Goal: Task Accomplishment & Management: Complete application form

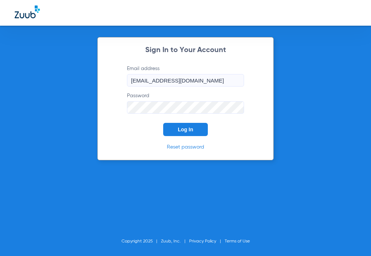
click at [187, 137] on div "Sign In to Your Account Email address [EMAIL_ADDRESS][DOMAIN_NAME] Password Log…" at bounding box center [185, 98] width 177 height 123
click at [187, 131] on span "Log In" at bounding box center [185, 129] width 15 height 6
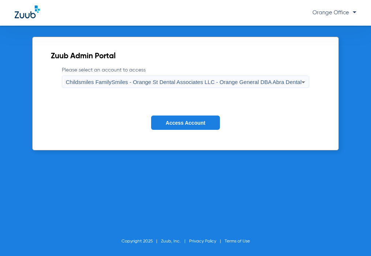
click at [179, 118] on button "Access Account" at bounding box center [185, 122] width 69 height 14
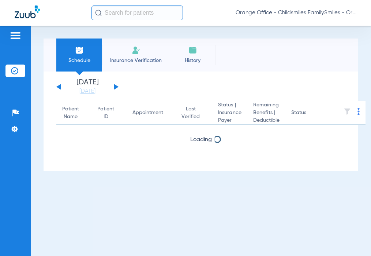
click at [131, 19] on input "text" at bounding box center [138, 12] width 92 height 15
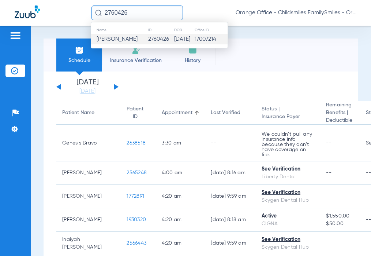
type input "2760426"
click at [150, 42] on td "2760426" at bounding box center [161, 39] width 26 height 10
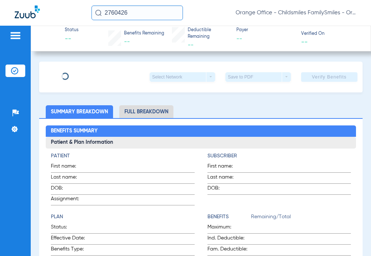
type input "[PERSON_NAME]"
type input "[DATE]"
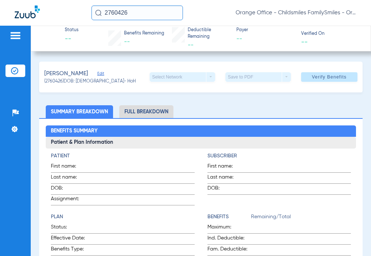
click at [94, 70] on div "Morgan, DYRON Edit" at bounding box center [90, 73] width 92 height 9
click at [101, 75] on span "Edit" at bounding box center [100, 74] width 7 height 7
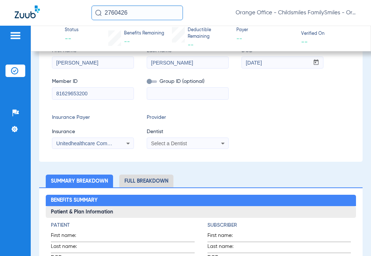
scroll to position [73, 0]
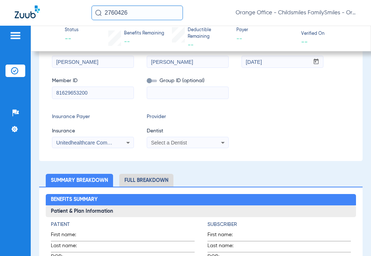
click at [89, 94] on input "81629653200" at bounding box center [92, 93] width 81 height 12
paste input "3HZN5260387"
type input "3HZN52603870"
click at [107, 144] on span "Unitedhealthcare Community Plan - Nj - (Hub)" at bounding box center [108, 143] width 105 height 6
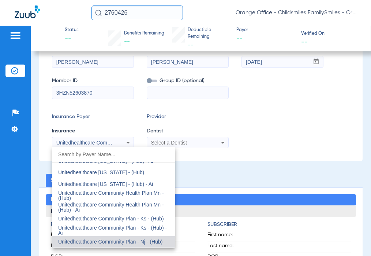
type input "b"
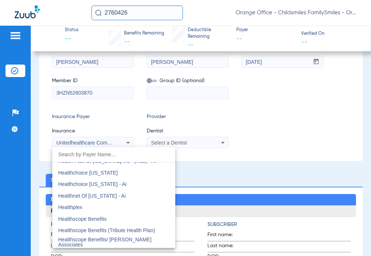
type input "g"
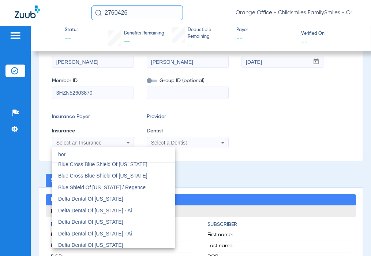
scroll to position [0, 0]
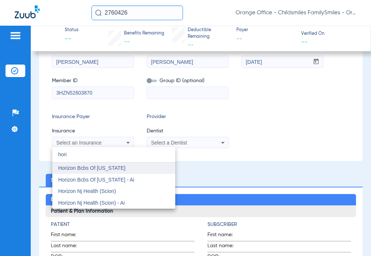
type input "hori"
click at [149, 168] on mat-option "Horizon Bcbs Of New Jersey" at bounding box center [113, 168] width 123 height 12
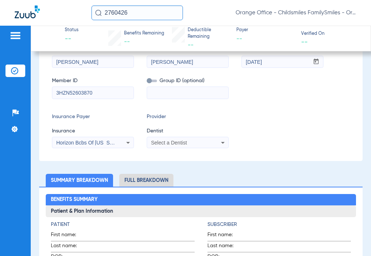
click at [176, 145] on div "Select a Dentist" at bounding box center [187, 142] width 81 height 9
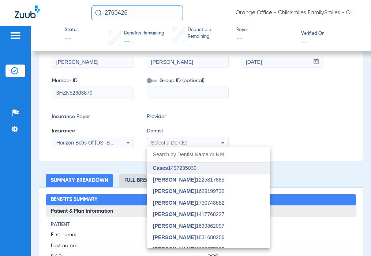
click at [201, 154] on input "dropdown search" at bounding box center [208, 154] width 123 height 15
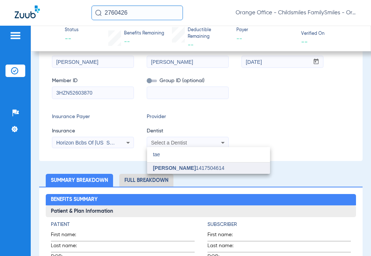
type input "tae"
click at [228, 167] on mat-option "Tae Kim 1417504614" at bounding box center [208, 168] width 123 height 12
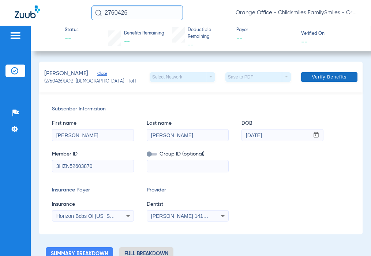
drag, startPoint x: 315, startPoint y: 74, endPoint x: 319, endPoint y: 79, distance: 6.5
click at [316, 74] on span "Verify Benefits" at bounding box center [329, 77] width 35 height 6
click at [330, 71] on span at bounding box center [329, 77] width 56 height 18
click at [334, 82] on span at bounding box center [329, 77] width 56 height 18
click at [312, 79] on span "Verify Benefits" at bounding box center [329, 77] width 35 height 6
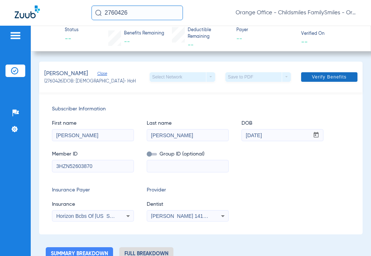
click at [326, 81] on span at bounding box center [329, 77] width 56 height 18
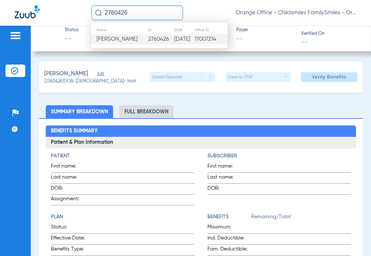
type input "2760426"
click at [114, 42] on span "Dyron Morgan" at bounding box center [117, 38] width 41 height 5
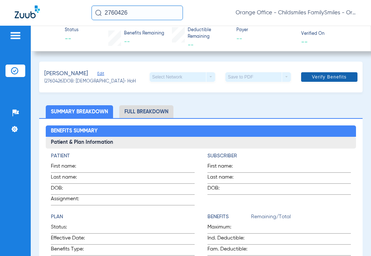
click at [343, 77] on span at bounding box center [329, 77] width 56 height 18
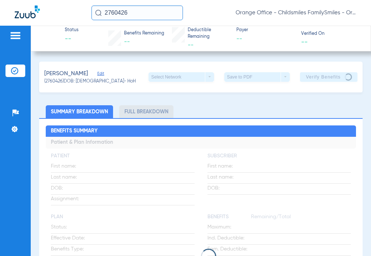
click at [97, 74] on div "Morgan, DYRON Edit" at bounding box center [90, 73] width 92 height 9
click at [98, 75] on span "Edit" at bounding box center [100, 74] width 7 height 7
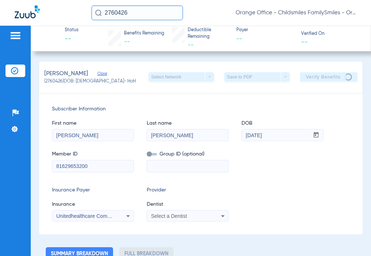
drag, startPoint x: 106, startPoint y: 169, endPoint x: -29, endPoint y: 159, distance: 135.2
click at [0, 159] on html "2760426 Orange Office - Childsmiles FamilySmiles - Orange St Dental Associates …" at bounding box center [185, 128] width 371 height 256
type input "\"
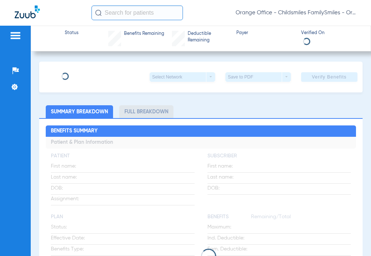
click at [122, 11] on input "text" at bounding box center [138, 12] width 92 height 15
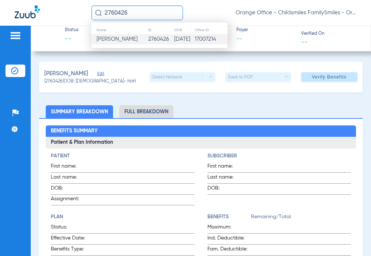
type input "2760426"
click at [107, 41] on span "Dyron Morgan" at bounding box center [117, 38] width 41 height 5
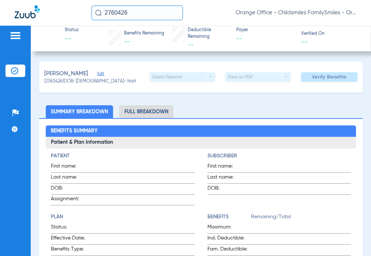
click at [103, 74] on span "Edit" at bounding box center [100, 74] width 7 height 7
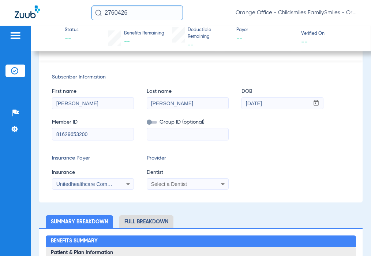
scroll to position [73, 0]
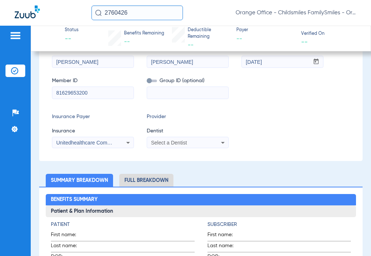
drag, startPoint x: 71, startPoint y: 96, endPoint x: 59, endPoint y: 95, distance: 12.1
click at [60, 96] on input "81629653200" at bounding box center [92, 93] width 81 height 12
drag, startPoint x: 92, startPoint y: 94, endPoint x: 86, endPoint y: 94, distance: 6.6
click at [86, 94] on input "81629653200" at bounding box center [92, 93] width 81 height 12
drag, startPoint x: 105, startPoint y: 94, endPoint x: 34, endPoint y: 89, distance: 72.0
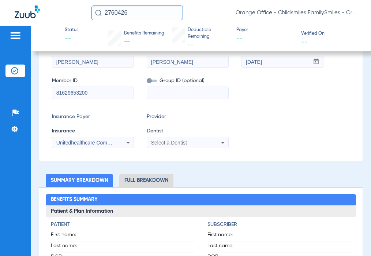
paste input "3HZN5260387"
type input "3HZN52603870"
click at [117, 143] on div "Unitedhealthcare Community Plan - Nj - (Hub)" at bounding box center [92, 142] width 81 height 9
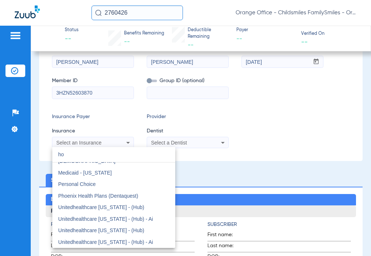
scroll to position [0, 0]
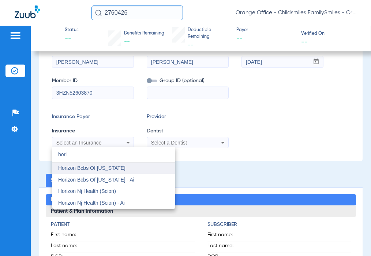
type input "hori"
click at [117, 165] on span "Horizon Bcbs Of New Jersey" at bounding box center [91, 168] width 67 height 6
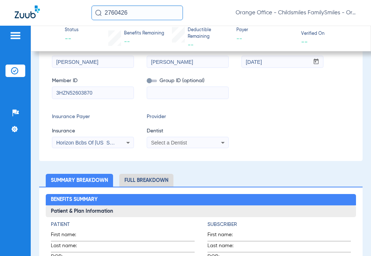
click at [177, 141] on span "Select a Dentist" at bounding box center [169, 143] width 36 height 6
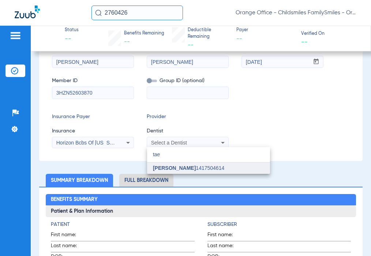
type input "tae"
click at [193, 168] on span "Tae Kim 1417504614" at bounding box center [188, 167] width 71 height 5
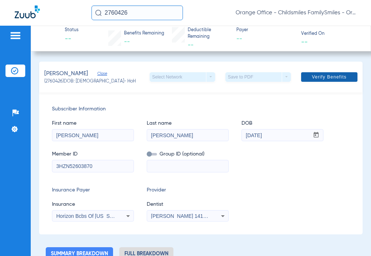
click at [339, 77] on span "Verify Benefits" at bounding box center [329, 77] width 35 height 6
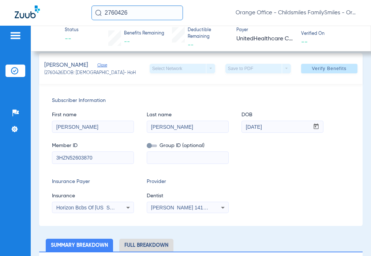
scroll to position [73, 0]
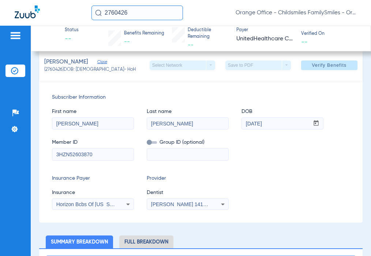
paste input "0806J8"
type input "0806J8"
click at [312, 66] on span "Verify Benefits" at bounding box center [329, 65] width 35 height 6
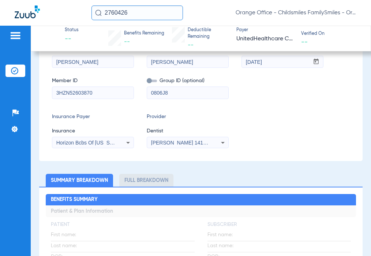
scroll to position [12, 0]
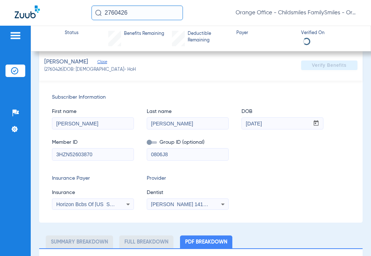
select select "page-width"
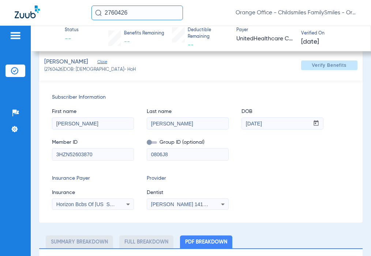
type input "1"
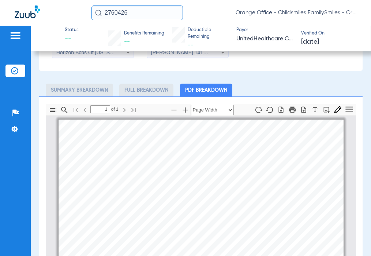
scroll to position [200, 0]
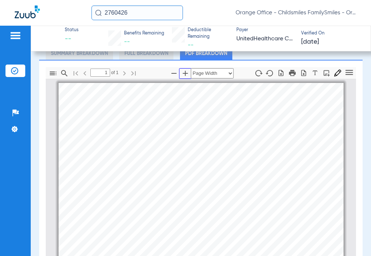
click at [184, 74] on icon "button" at bounding box center [185, 73] width 9 height 9
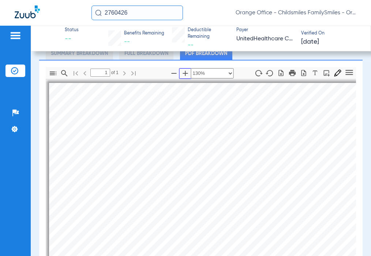
click at [184, 74] on icon "button" at bounding box center [185, 73] width 9 height 9
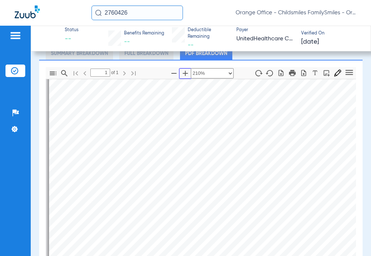
scroll to position [110, 0]
drag, startPoint x: 200, startPoint y: 202, endPoint x: 49, endPoint y: 228, distance: 152.8
click at [175, 73] on icon "button" at bounding box center [174, 73] width 9 height 9
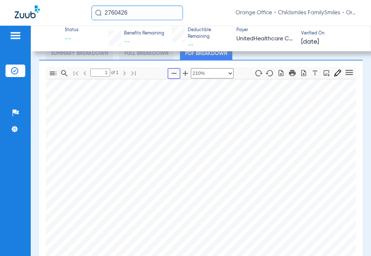
click at [175, 73] on icon "button" at bounding box center [174, 73] width 9 height 9
select select "custom"
drag, startPoint x: 210, startPoint y: 207, endPoint x: 310, endPoint y: 251, distance: 108.9
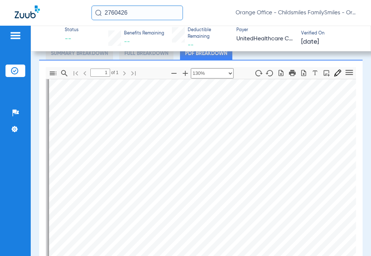
scroll to position [37, 0]
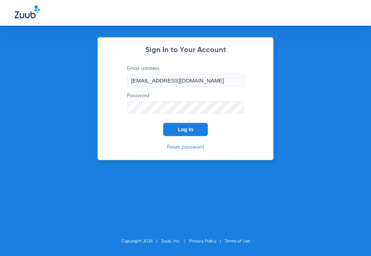
click at [183, 131] on span "Log In" at bounding box center [185, 129] width 15 height 6
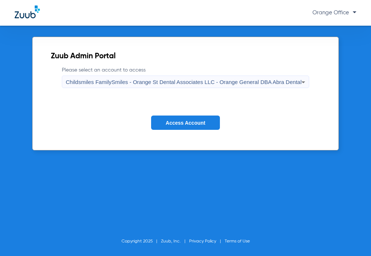
click at [200, 126] on button "Access Account" at bounding box center [185, 122] width 69 height 14
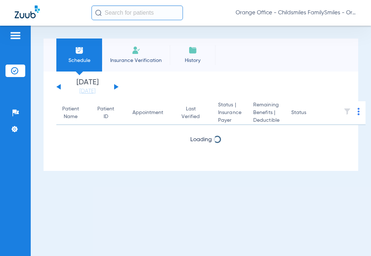
click at [123, 15] on input "text" at bounding box center [138, 12] width 92 height 15
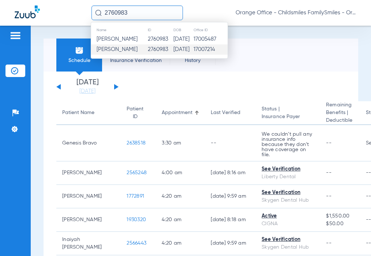
type input "2760983"
click at [156, 51] on td "2760983" at bounding box center [161, 49] width 26 height 10
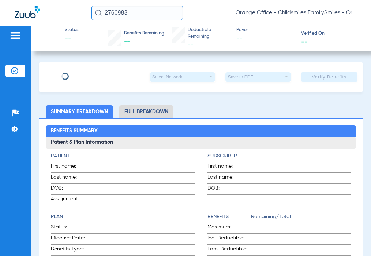
type input "Rogerio"
type input "Batista"
type input "05/20/1987"
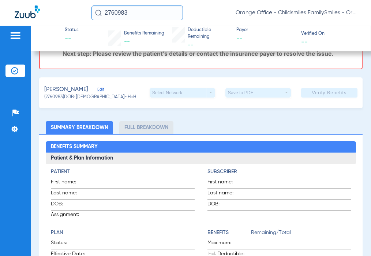
scroll to position [110, 0]
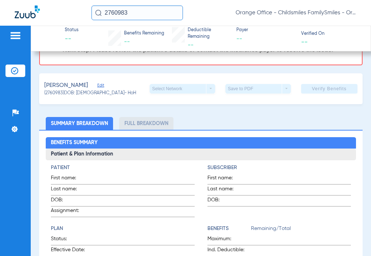
click at [95, 90] on div "Batista, Rogerio Edit" at bounding box center [90, 85] width 92 height 9
click at [97, 90] on span "Edit" at bounding box center [100, 86] width 7 height 7
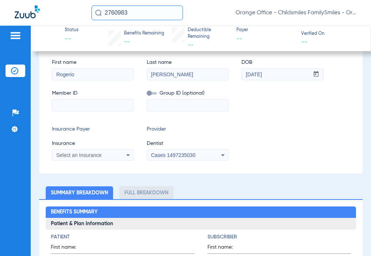
scroll to position [183, 0]
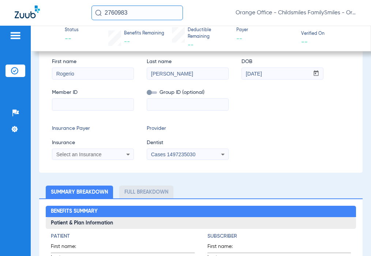
click at [172, 110] on input at bounding box center [187, 105] width 81 height 12
paste input "81231020003"
type input "81231020003"
click at [88, 110] on input at bounding box center [92, 105] width 81 height 12
paste input "W295169095"
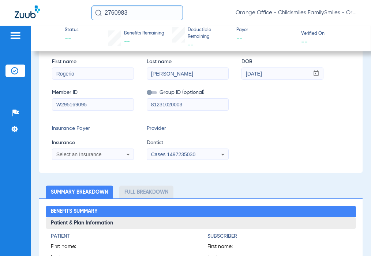
type input "W295169095"
click at [78, 168] on div "Subscriber Information First name Rogerio Last name Batista DOB mm / dd / yyyy …" at bounding box center [201, 102] width 324 height 142
click at [78, 157] on span "Select an Insurance" at bounding box center [78, 154] width 45 height 6
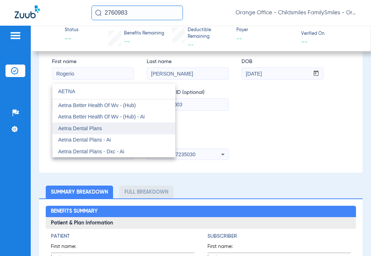
type input "AETNA"
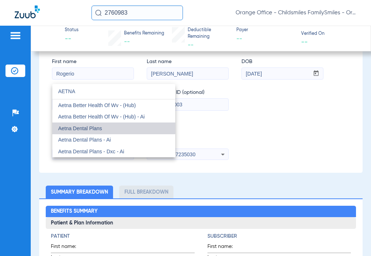
click at [108, 126] on mat-option "Aetna Dental Plans" at bounding box center [113, 128] width 123 height 12
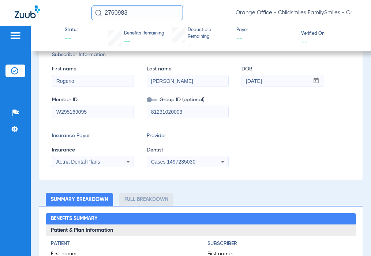
click at [194, 160] on span "Cases 1497235030" at bounding box center [173, 162] width 44 height 6
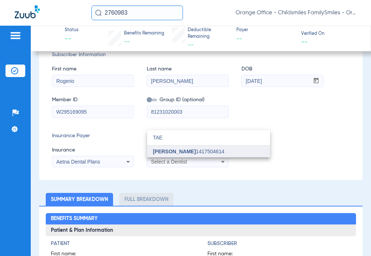
type input "TAE"
click at [199, 152] on span "Tae Kim 1417504614" at bounding box center [188, 151] width 71 height 5
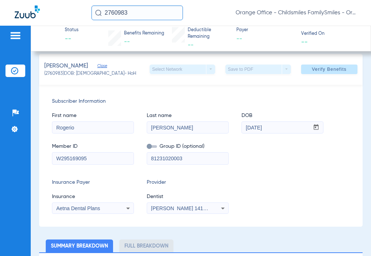
scroll to position [9, 0]
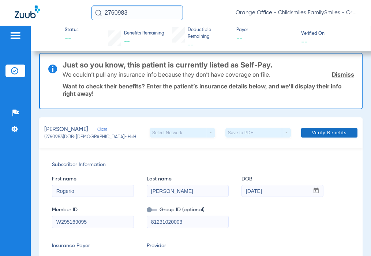
click at [320, 133] on span "Verify Benefits" at bounding box center [329, 133] width 35 height 6
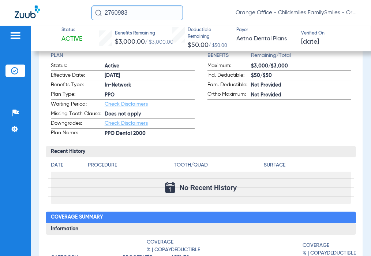
scroll to position [279, 0]
